Goal: Find specific page/section: Find specific page/section

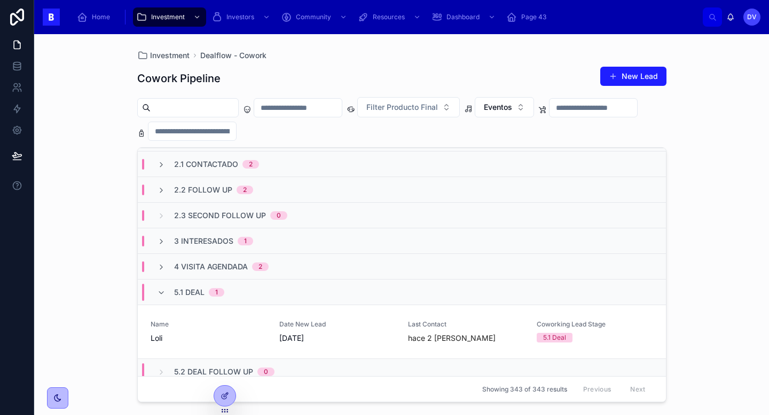
scroll to position [52, 0]
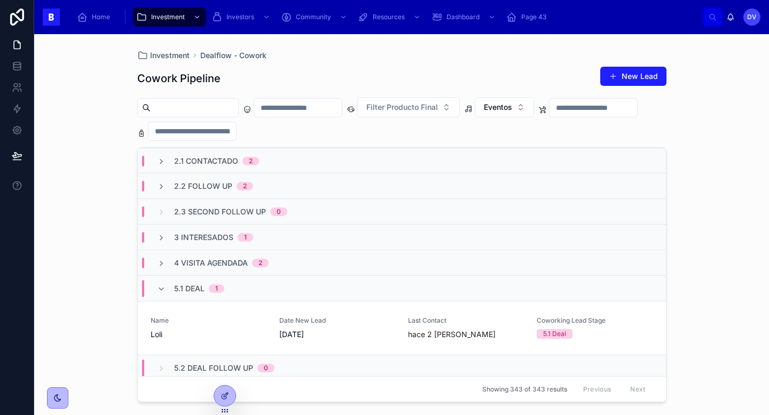
click at [235, 292] on div "5.1 Deal 1" at bounding box center [190, 288] width 93 height 17
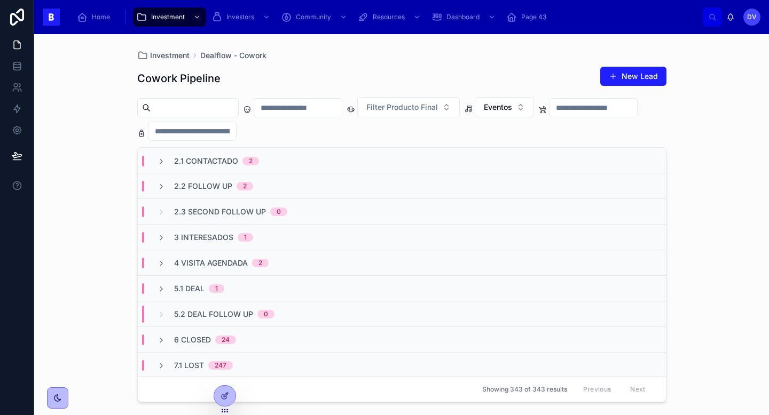
click at [222, 294] on div "5.1 Deal 1" at bounding box center [402, 289] width 528 height 26
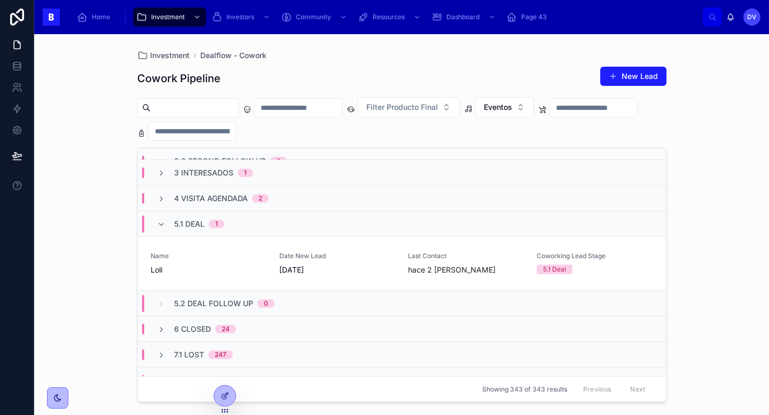
scroll to position [116, 0]
click at [225, 226] on div "5.1 Deal 1" at bounding box center [190, 224] width 93 height 17
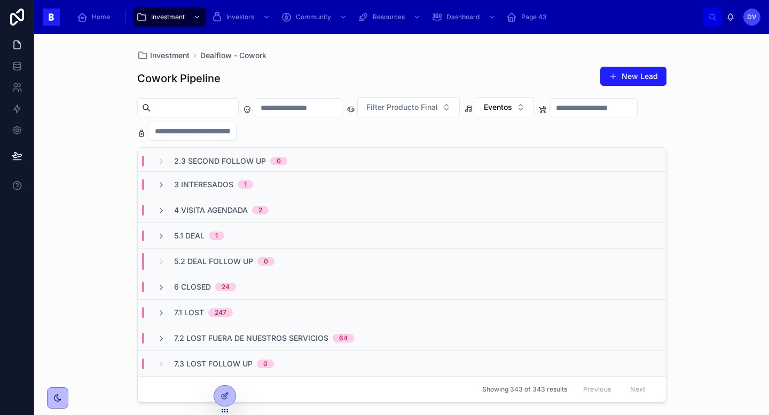
click at [222, 239] on span "1" at bounding box center [216, 236] width 15 height 9
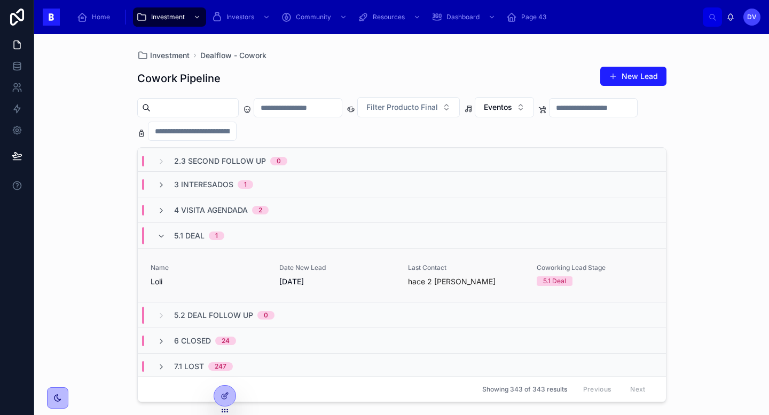
click at [280, 265] on span "Date New Lead" at bounding box center [337, 268] width 116 height 9
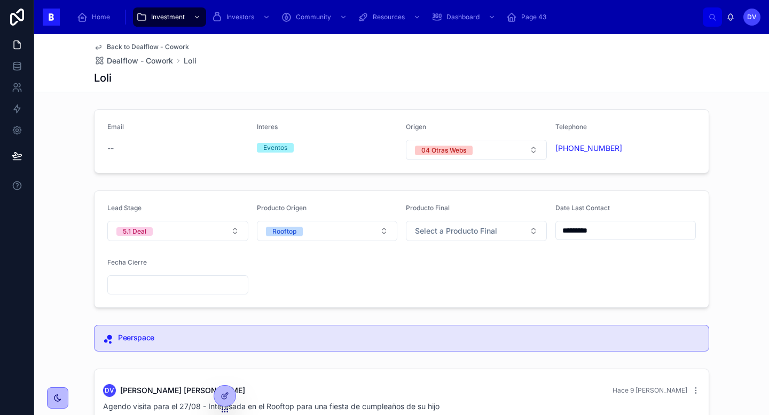
scroll to position [2, 0]
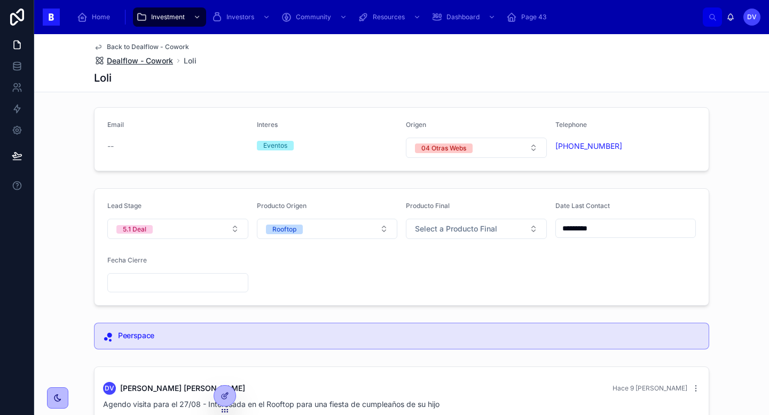
click at [160, 60] on span "Dealflow - Cowork" at bounding box center [140, 61] width 66 height 11
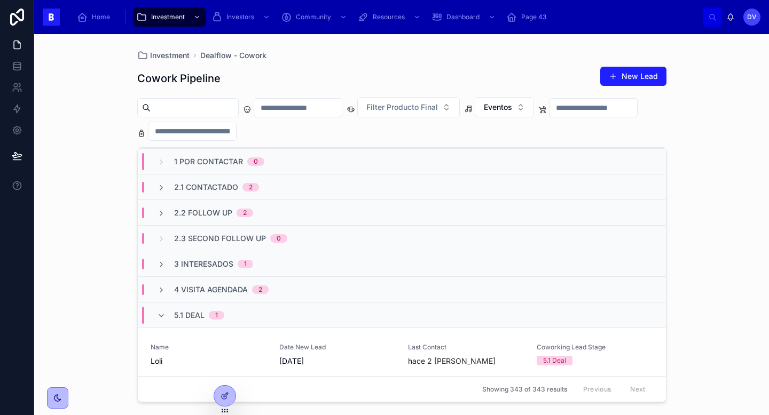
scroll to position [29, 0]
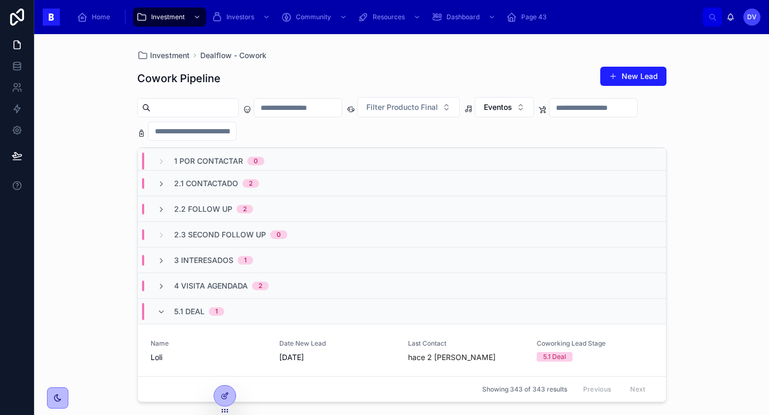
click at [191, 305] on div "5.1 Deal 1" at bounding box center [199, 311] width 50 height 17
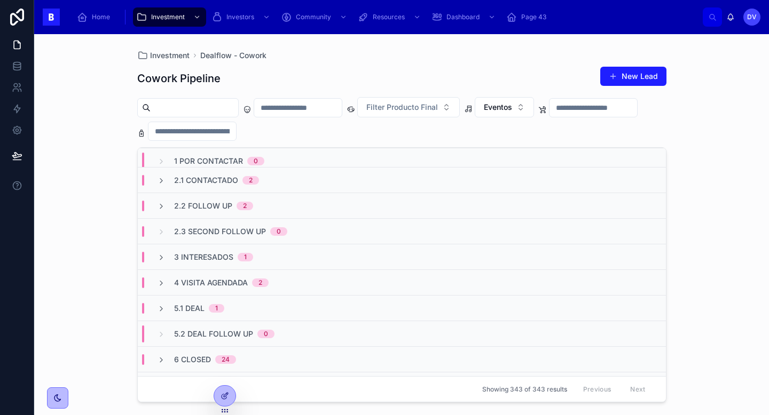
scroll to position [33, 0]
click at [240, 260] on span "1" at bounding box center [245, 257] width 15 height 9
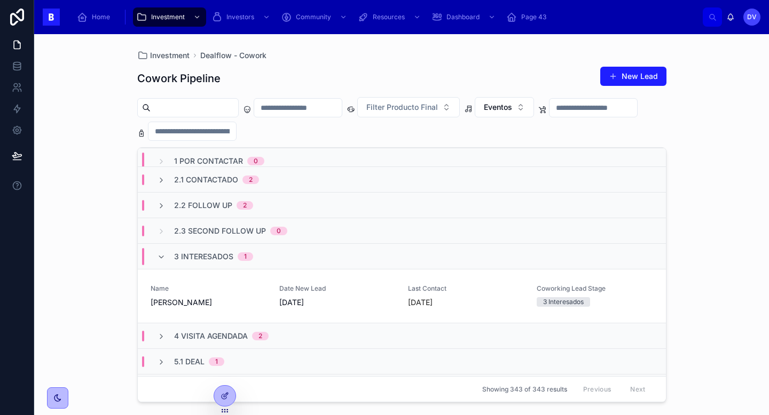
click at [241, 253] on span "1" at bounding box center [245, 257] width 15 height 9
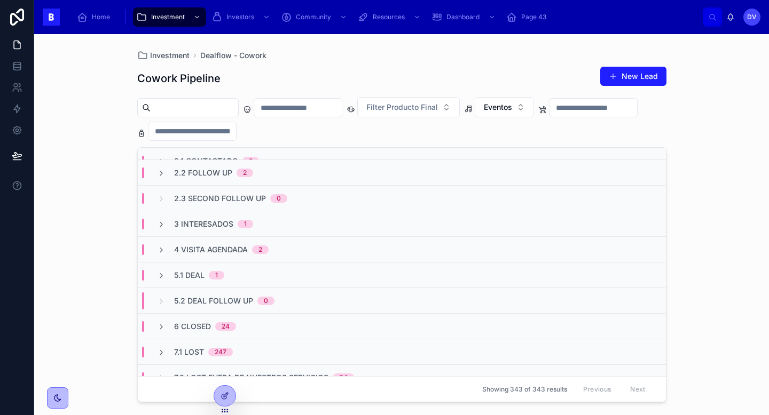
scroll to position [66, 0]
click at [237, 245] on span "4 Visita Agendada" at bounding box center [211, 249] width 74 height 11
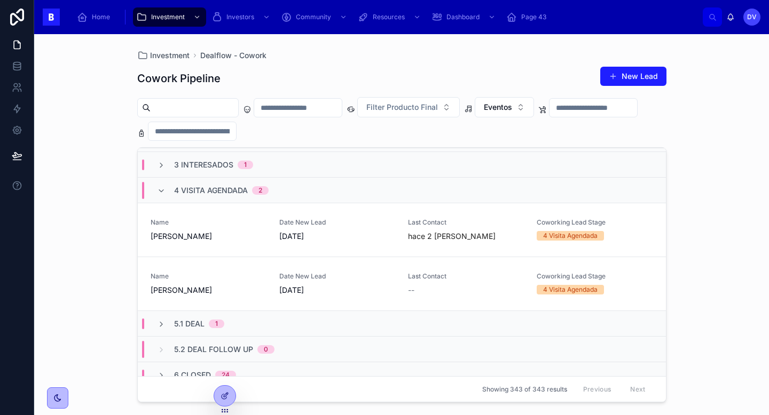
scroll to position [127, 0]
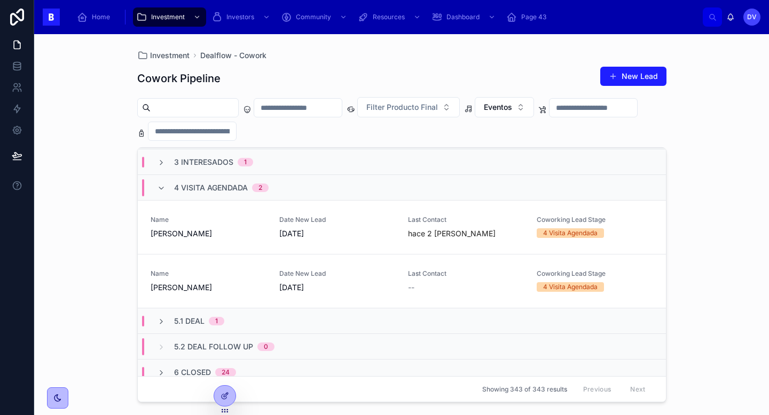
click at [232, 191] on span "4 Visita Agendada" at bounding box center [211, 188] width 74 height 11
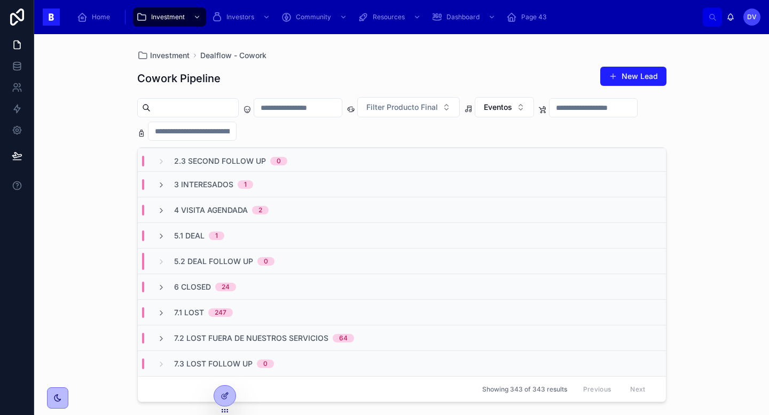
scroll to position [105, 0]
